Goal: Register for event/course

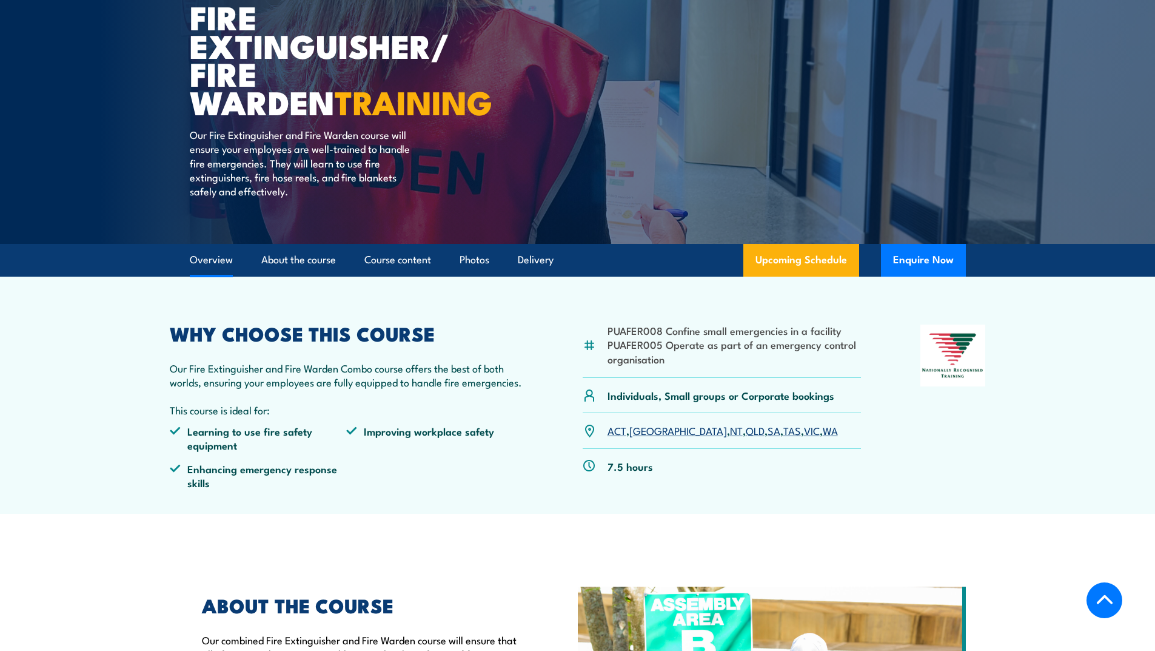
scroll to position [303, 0]
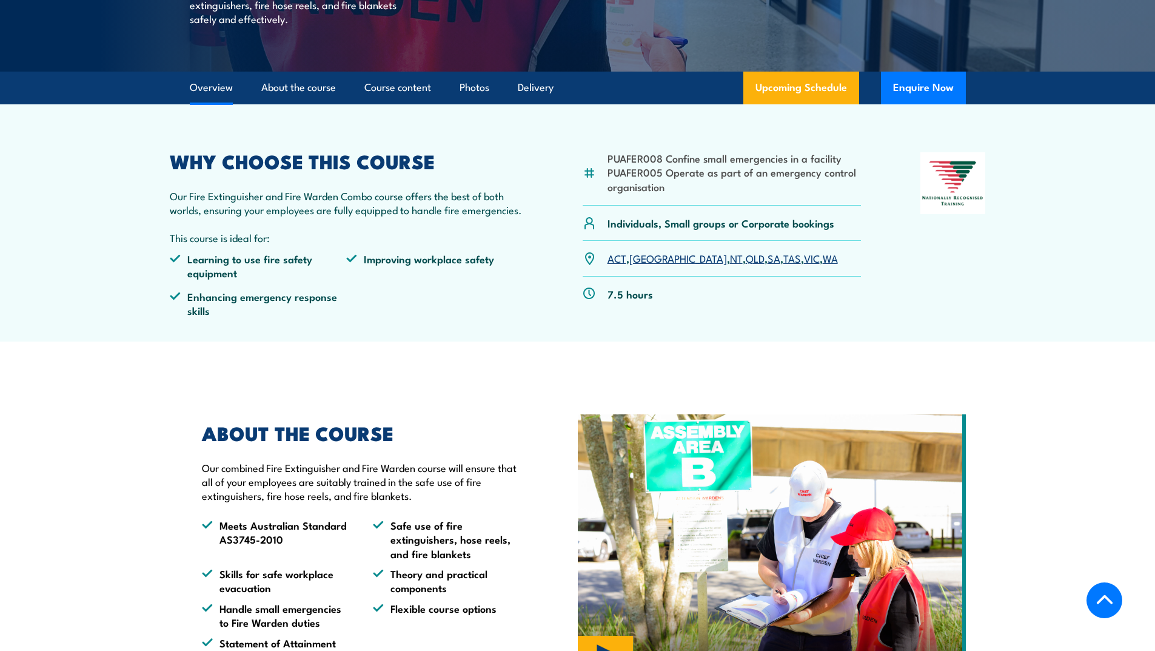
click at [618, 259] on link "ACT" at bounding box center [616, 257] width 19 height 15
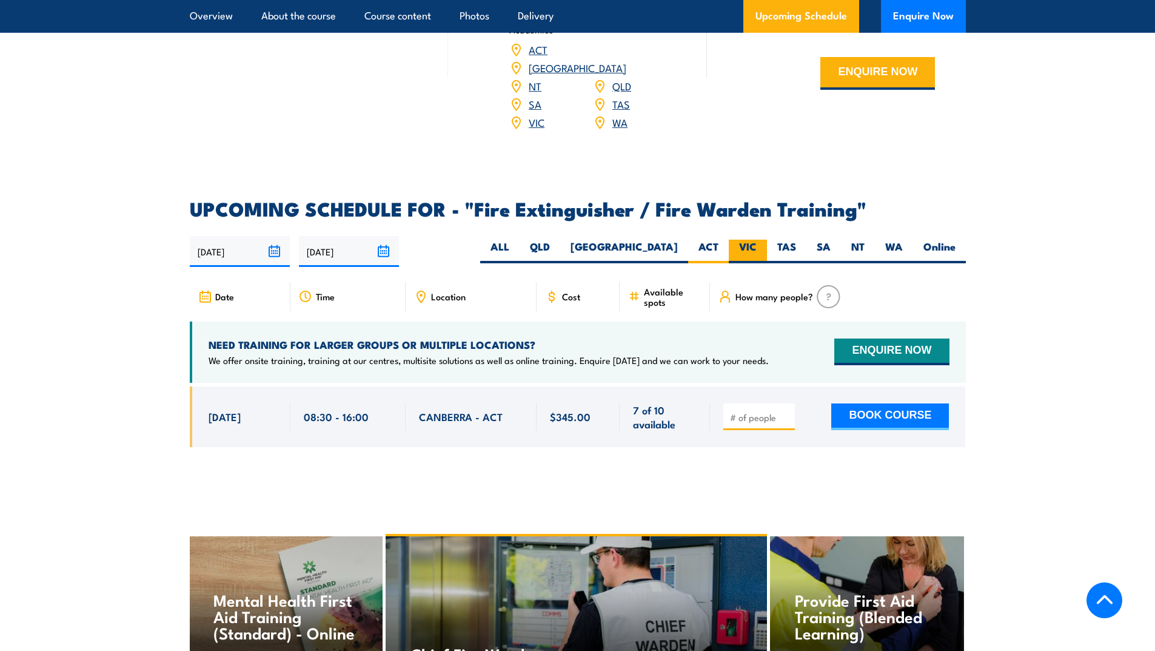
scroll to position [1809, 0]
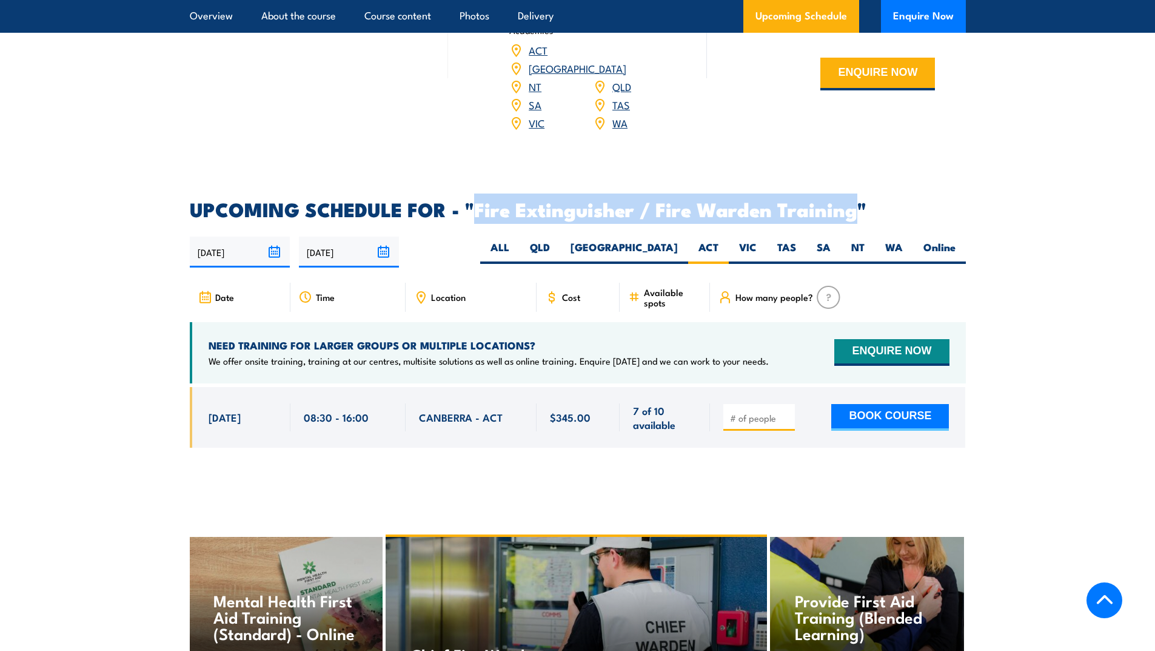
drag, startPoint x: 473, startPoint y: 186, endPoint x: 857, endPoint y: 197, distance: 383.3
click at [857, 200] on h2 "UPCOMING SCHEDULE FOR - "Fire Extinguisher / Fire Warden Training"" at bounding box center [578, 208] width 776 height 17
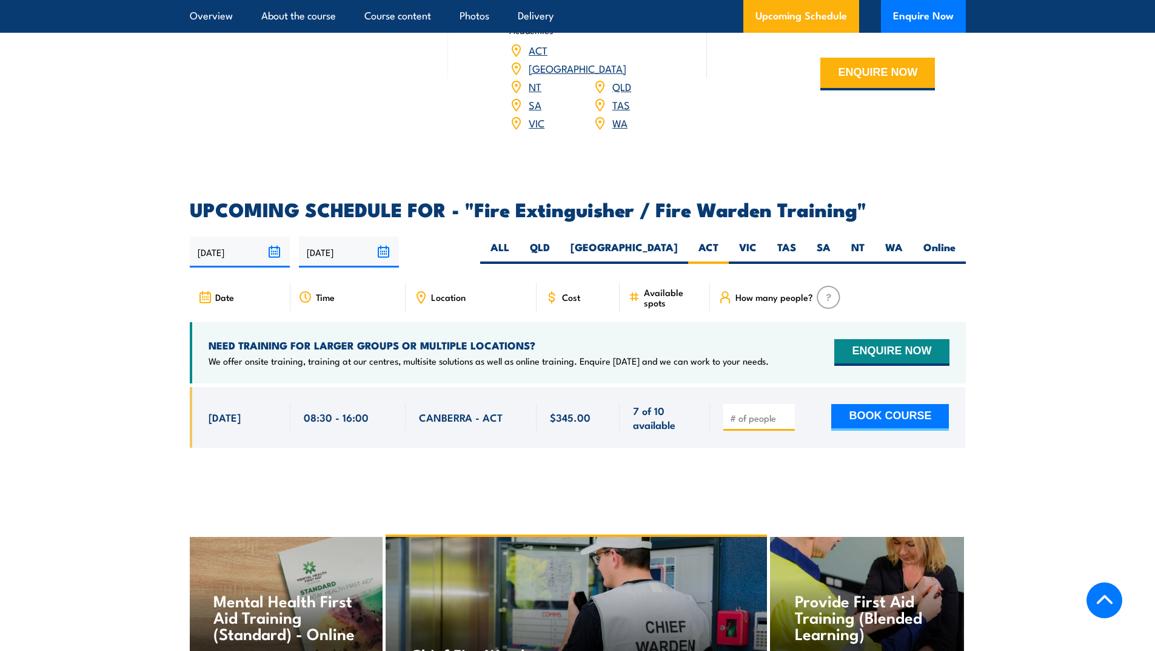
drag, startPoint x: 816, startPoint y: 197, endPoint x: 1003, endPoint y: 149, distance: 193.4
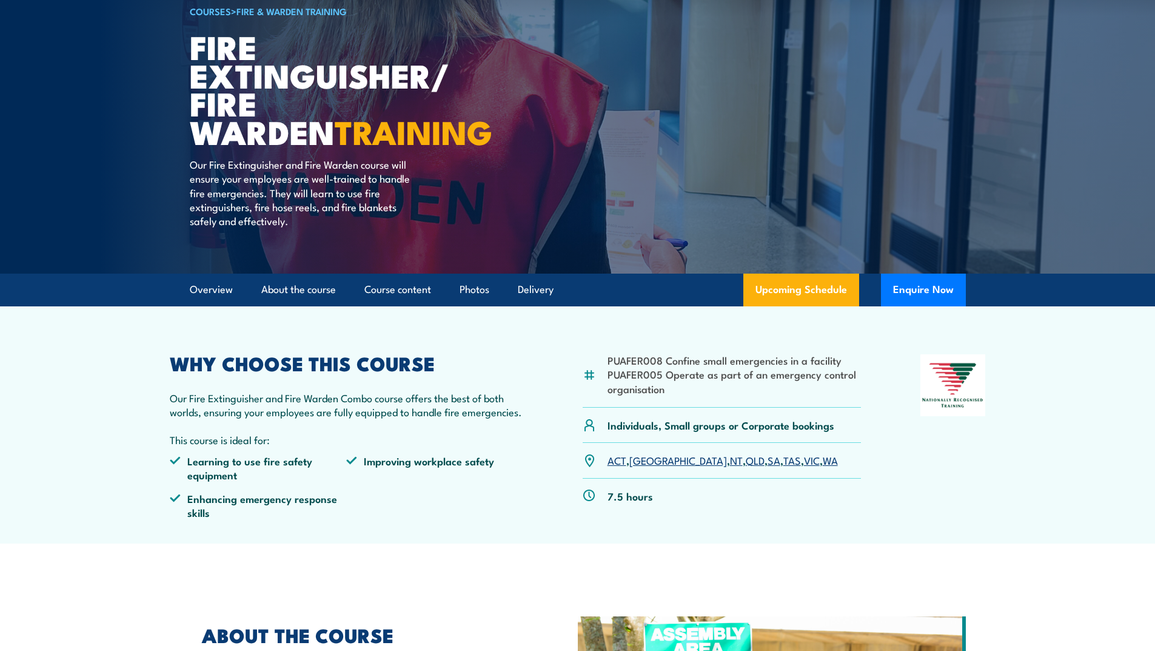
scroll to position [0, 0]
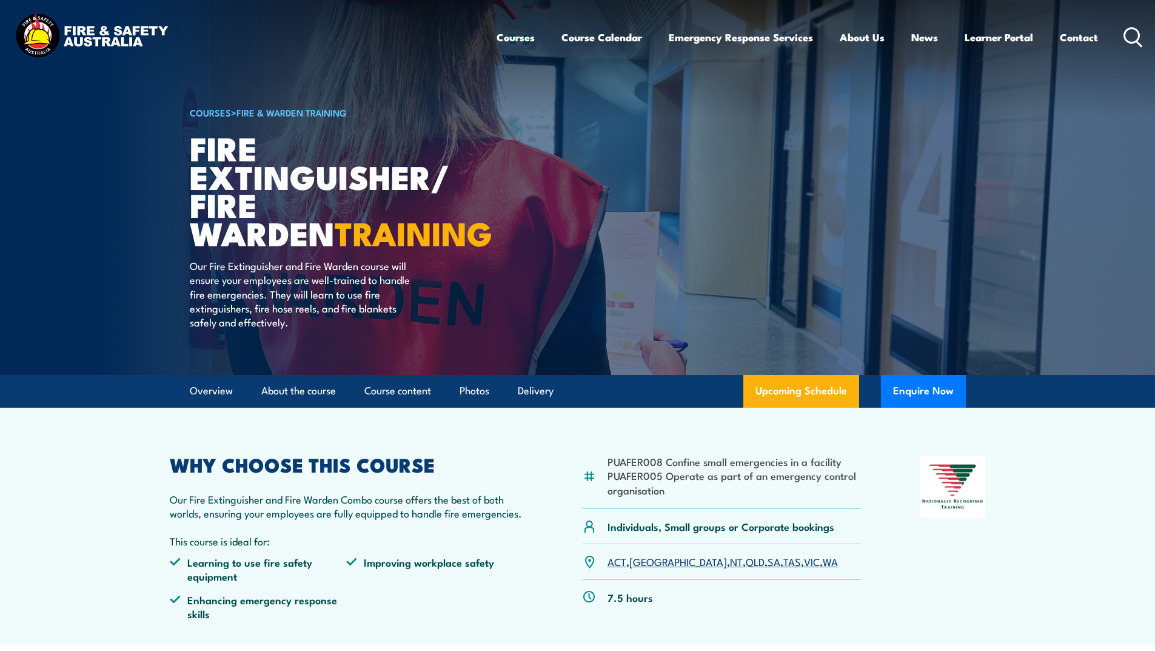
click at [276, 112] on link "Fire & Warden Training" at bounding box center [291, 111] width 110 height 13
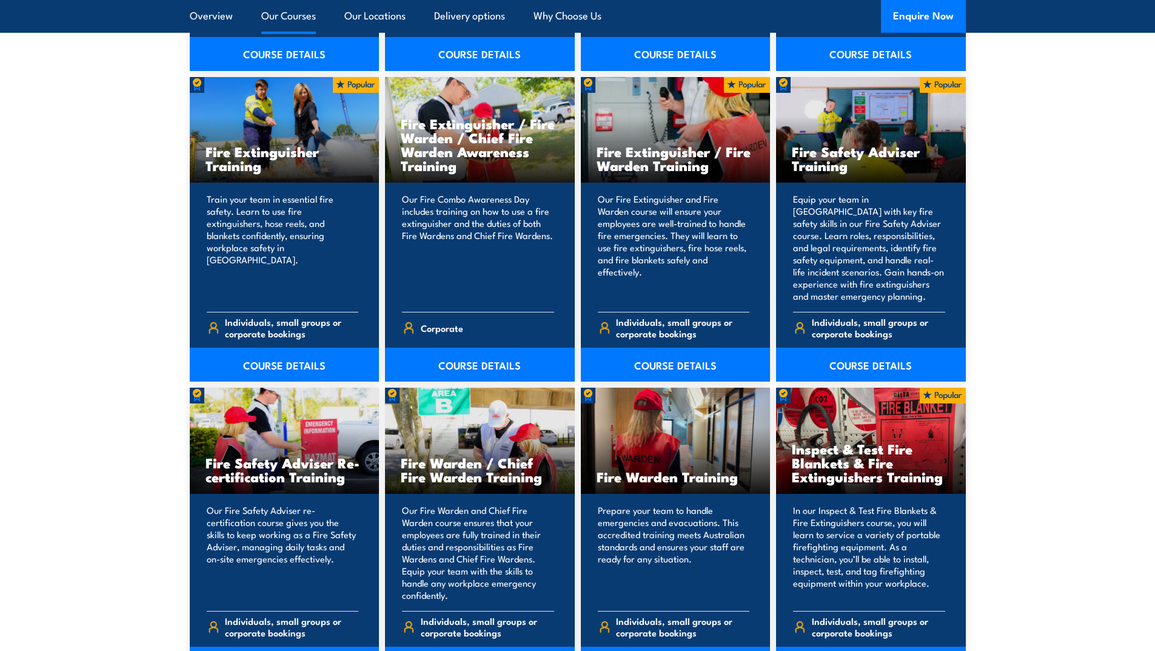
scroll to position [1273, 0]
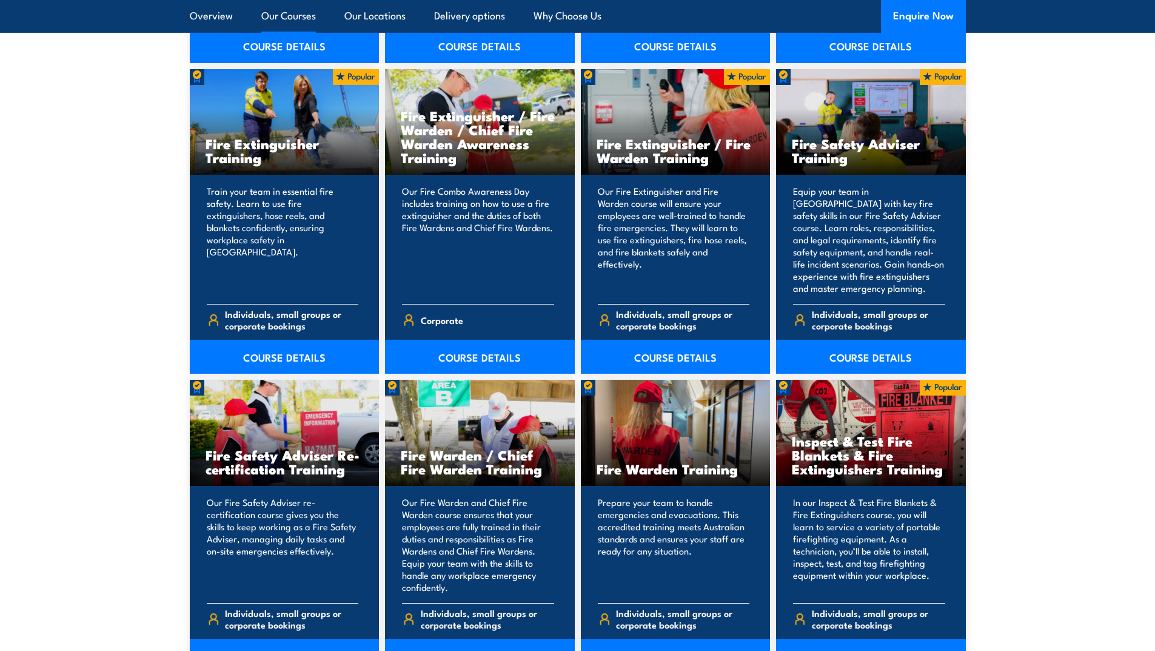
click at [647, 159] on h3 "Fire Extinguisher / Fire Warden Training" at bounding box center [676, 150] width 158 height 28
click at [699, 358] on link "COURSE DETAILS" at bounding box center [676, 357] width 190 height 34
